Goal: Learn about a topic

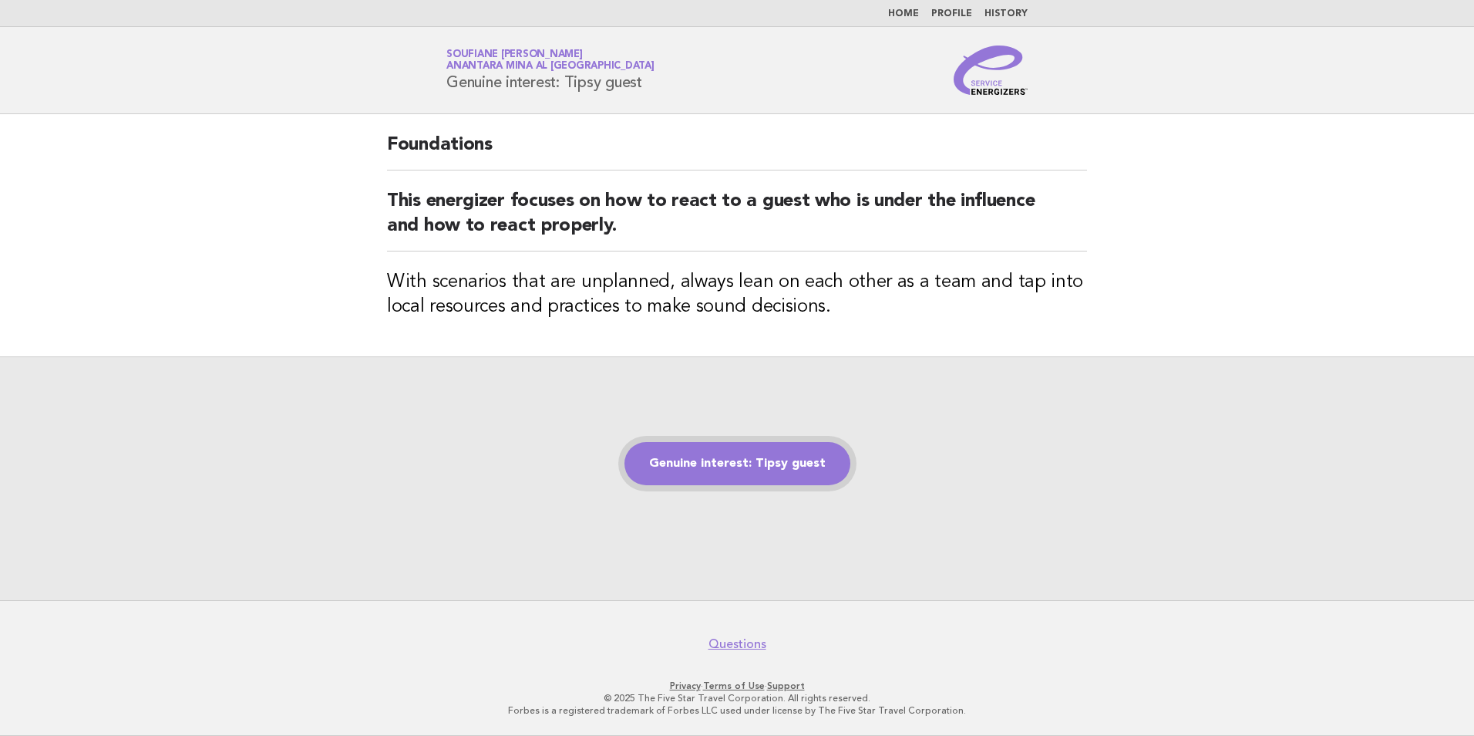
click at [728, 477] on link "Genuine interest: Tipsy guest" at bounding box center [738, 463] width 226 height 43
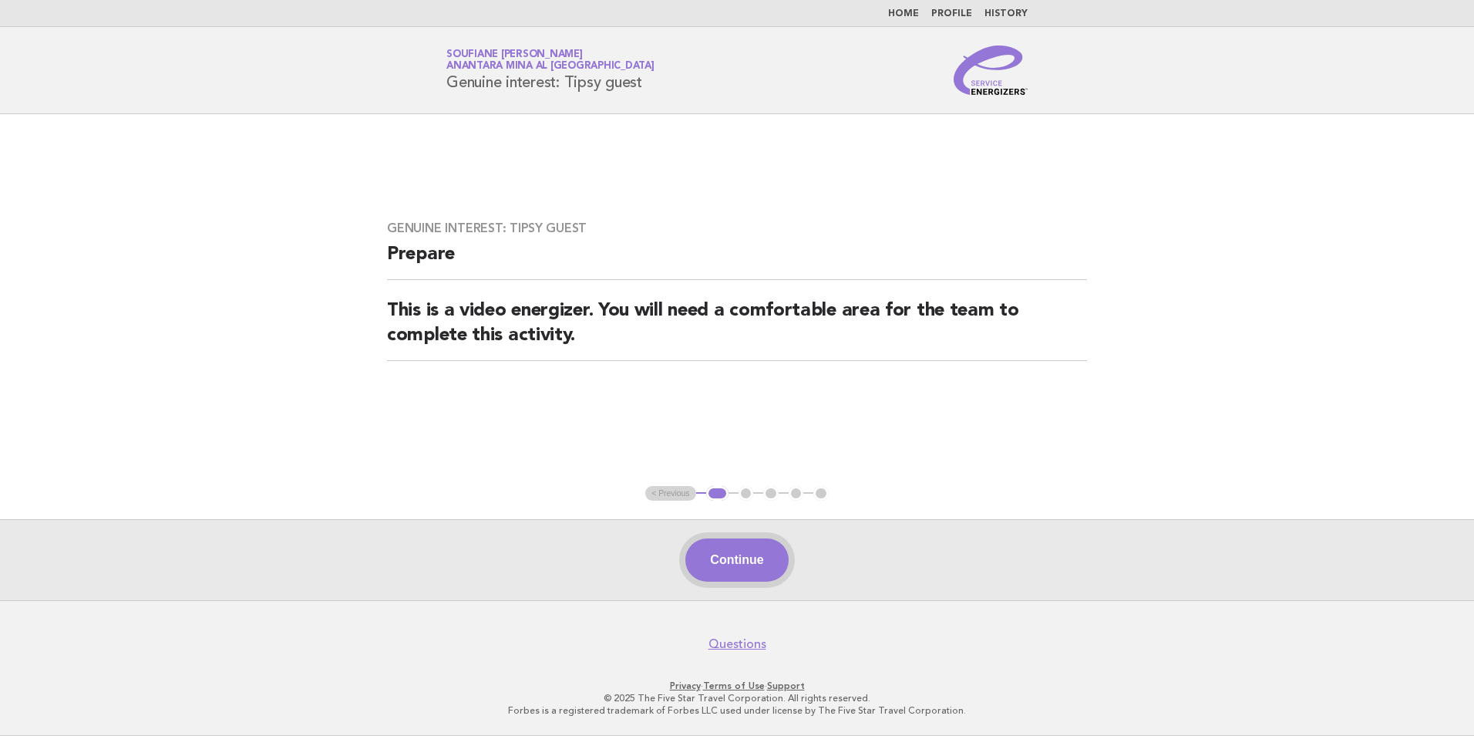
click at [736, 564] on button "Continue" at bounding box center [737, 559] width 103 height 43
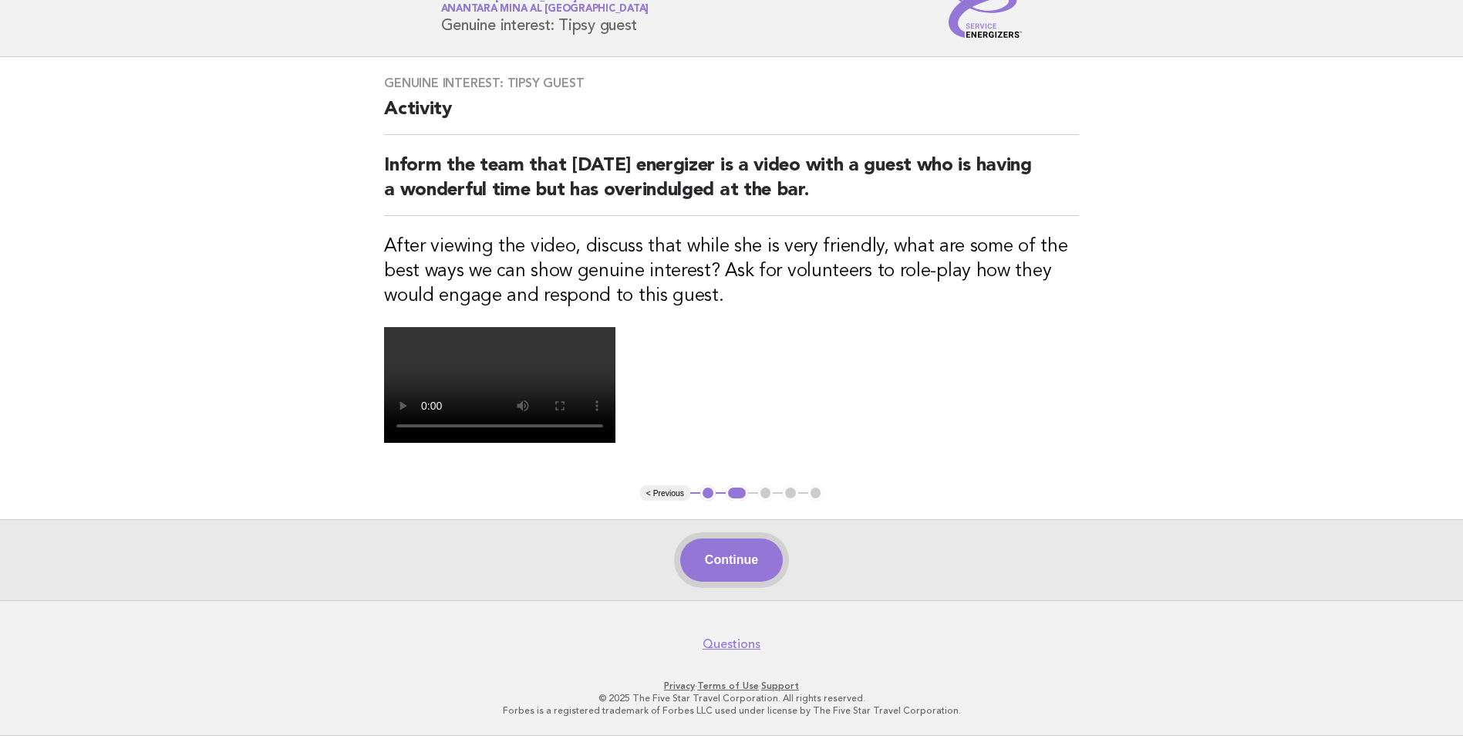
click at [730, 563] on button "Continue" at bounding box center [731, 559] width 103 height 43
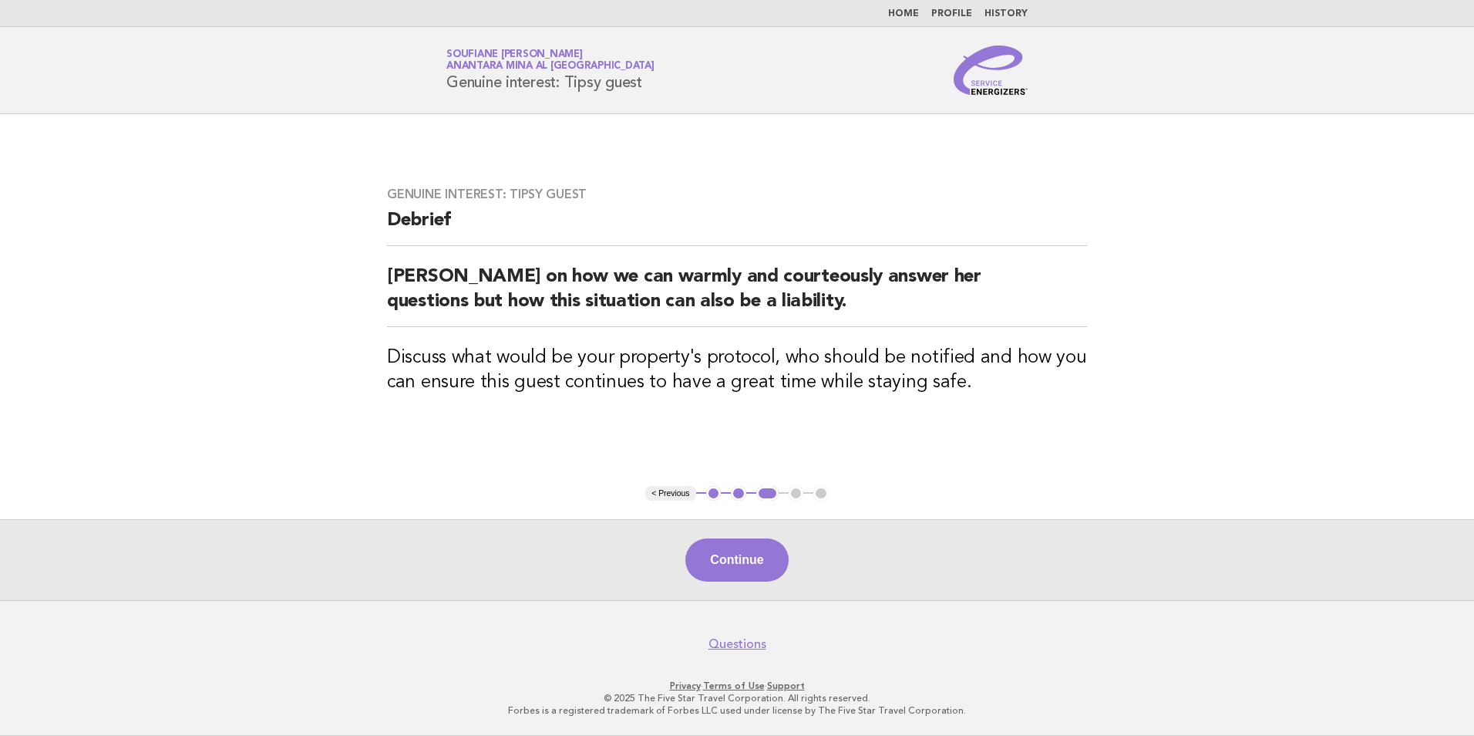
click at [730, 563] on button "Continue" at bounding box center [737, 559] width 103 height 43
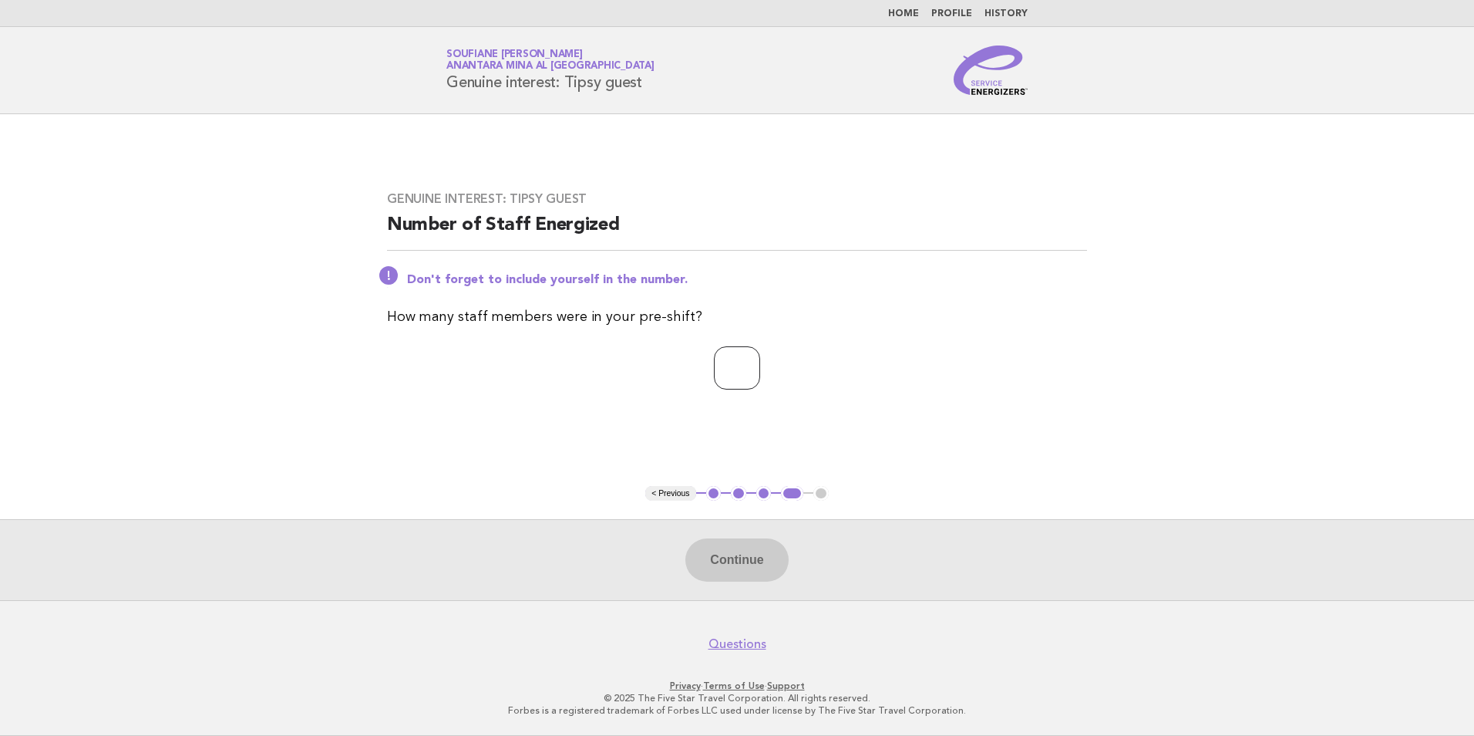
click at [760, 371] on input "number" at bounding box center [737, 367] width 46 height 43
type input "*"
click at [736, 561] on button "Continue" at bounding box center [737, 559] width 103 height 43
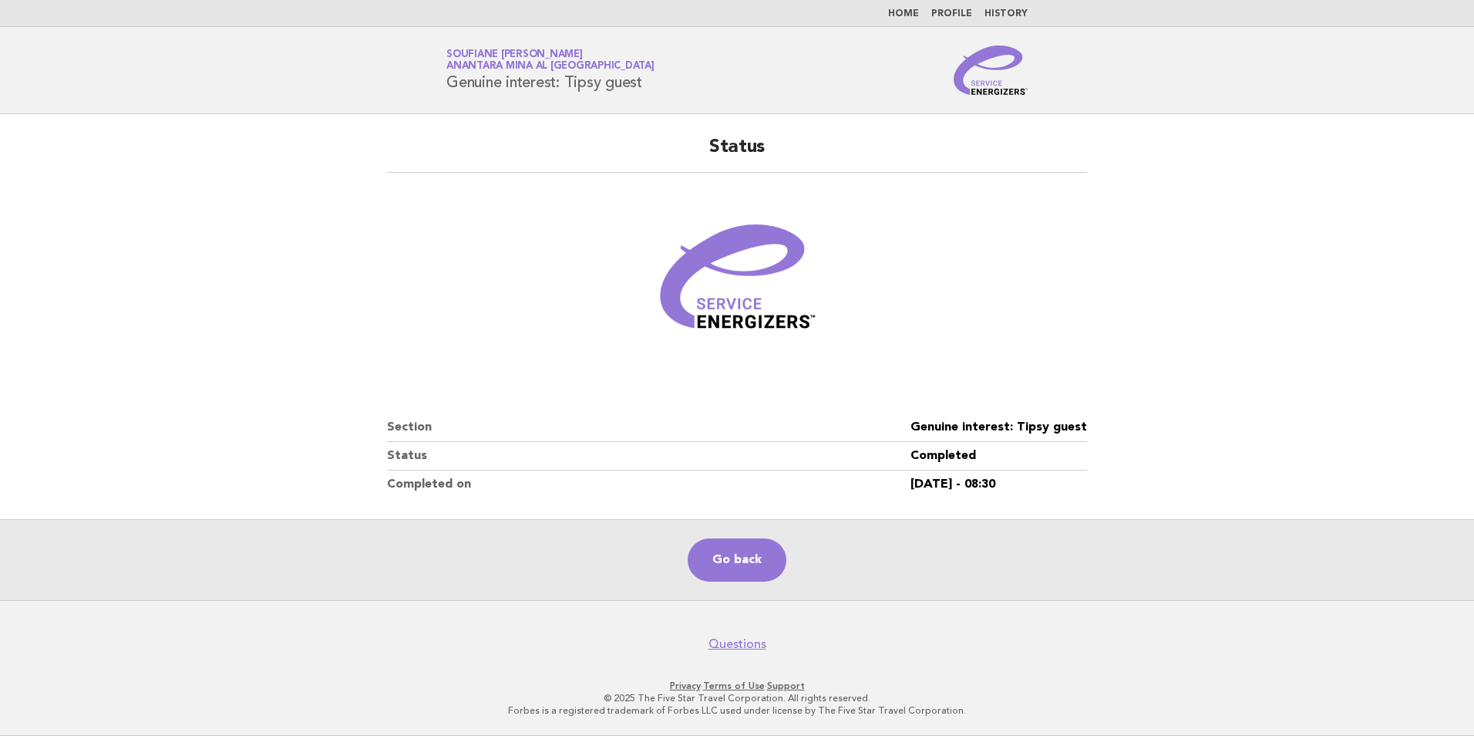
click at [1050, 426] on dd "Genuine interest: Tipsy guest" at bounding box center [999, 427] width 177 height 29
click at [1049, 426] on dd "Genuine interest: Tipsy guest" at bounding box center [999, 427] width 177 height 29
copy dl "Genuine interest: Tipsy guest"
